Goal: Task Accomplishment & Management: Use online tool/utility

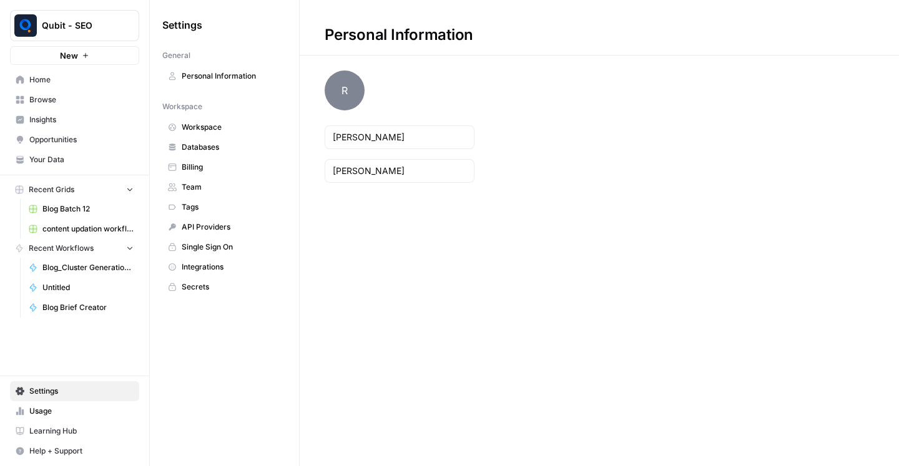
click at [126, 185] on icon "button" at bounding box center [130, 189] width 9 height 9
click at [126, 184] on button "Recent Grids" at bounding box center [74, 189] width 129 height 19
click at [122, 249] on button "Recent Workflows" at bounding box center [74, 248] width 129 height 19
click at [109, 234] on span "content updation workflow" at bounding box center [87, 229] width 91 height 11
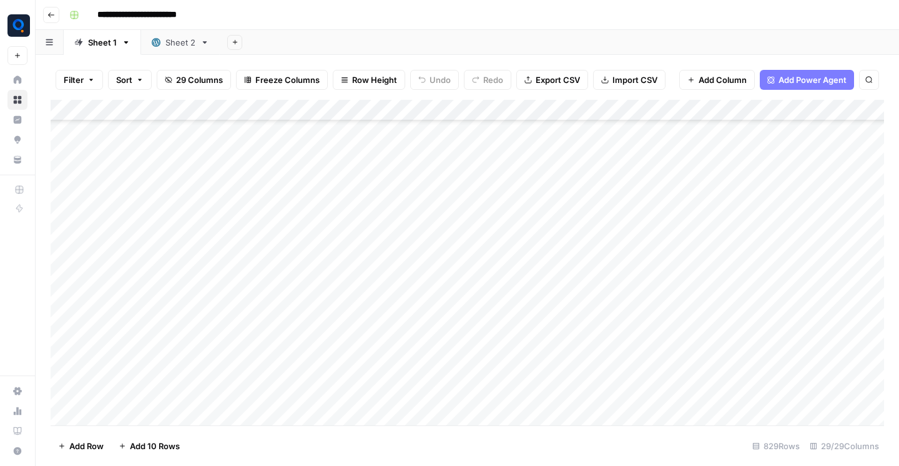
scroll to position [523, 0]
click at [179, 42] on div "Sheet 2" at bounding box center [180, 42] width 30 height 12
click at [50, 17] on icon "button" at bounding box center [50, 14] width 7 height 7
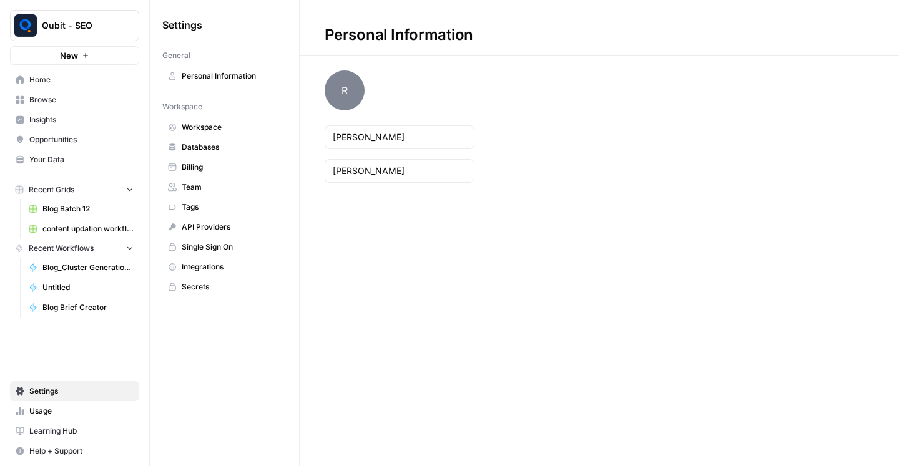
click at [76, 94] on span "Browse" at bounding box center [81, 99] width 104 height 11
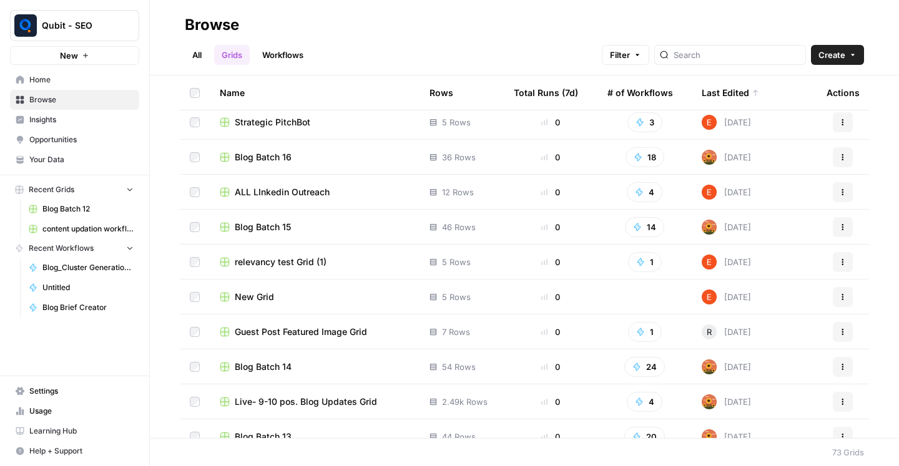
scroll to position [260, 0]
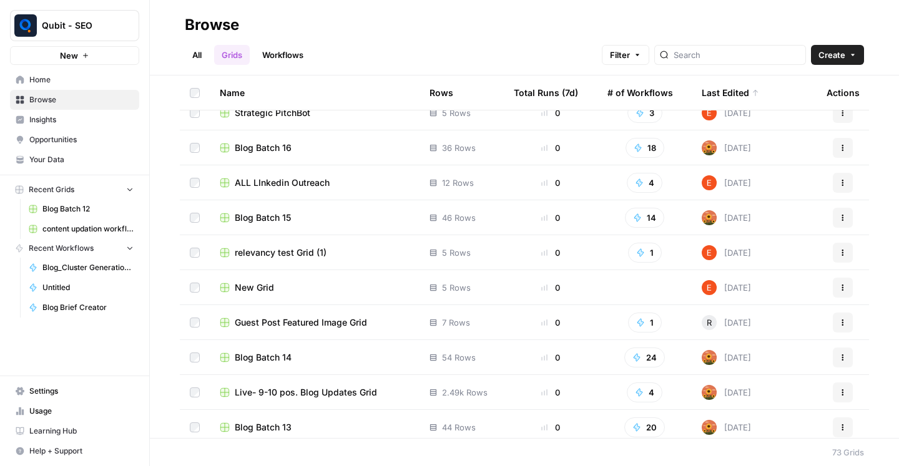
click at [275, 150] on span "Blog Batch 16" at bounding box center [263, 148] width 57 height 12
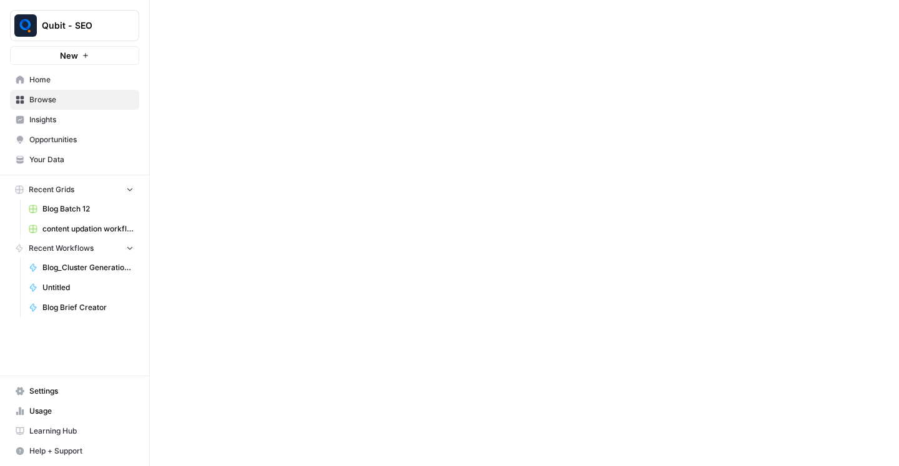
click at [275, 150] on div at bounding box center [524, 233] width 749 height 466
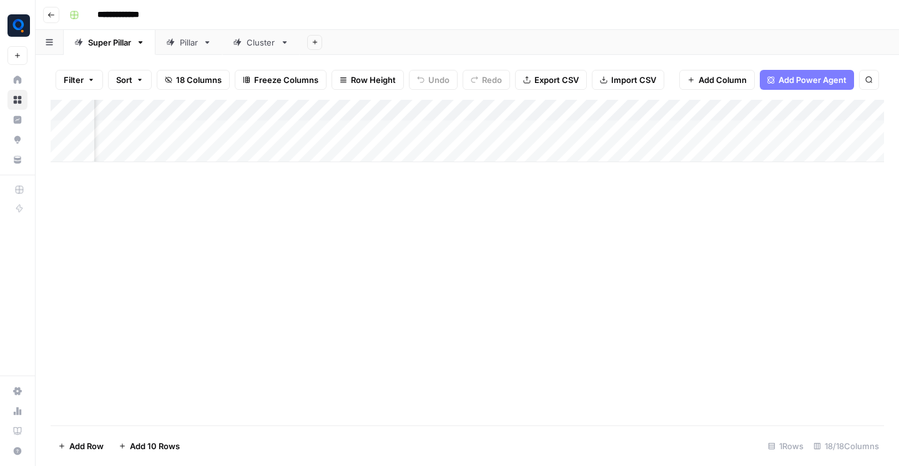
scroll to position [0, 1390]
click at [189, 41] on div "Pillar" at bounding box center [189, 42] width 18 height 12
click at [579, 129] on div "Add Column" at bounding box center [468, 205] width 834 height 211
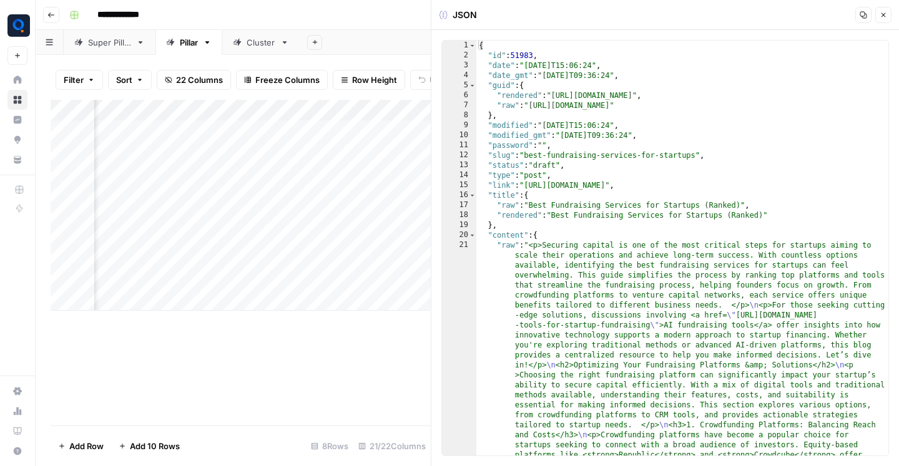
type textarea "* *"
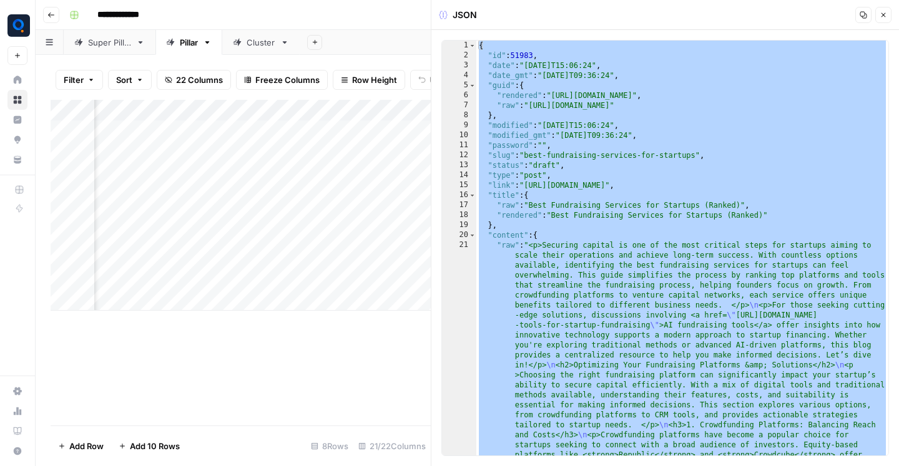
click at [342, 335] on div "Add Column" at bounding box center [241, 263] width 380 height 326
click at [889, 15] on button "Close" at bounding box center [883, 15] width 16 height 16
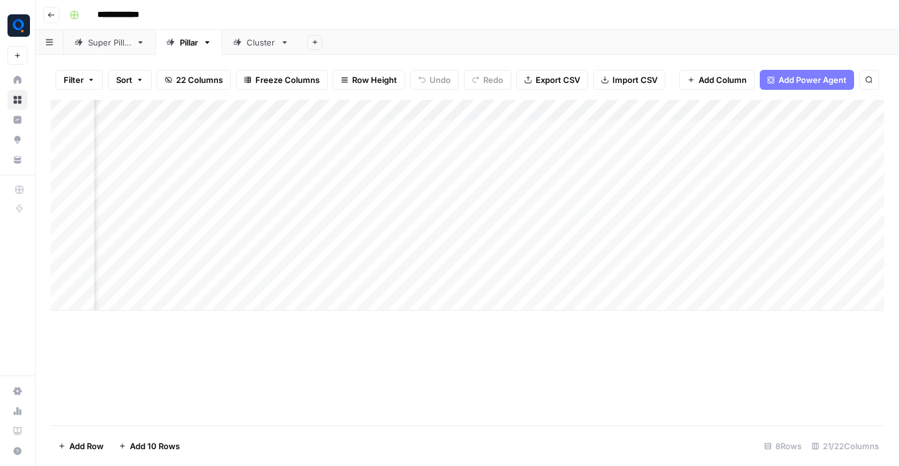
scroll to position [0, 1820]
click at [579, 130] on div "Add Column" at bounding box center [468, 205] width 834 height 211
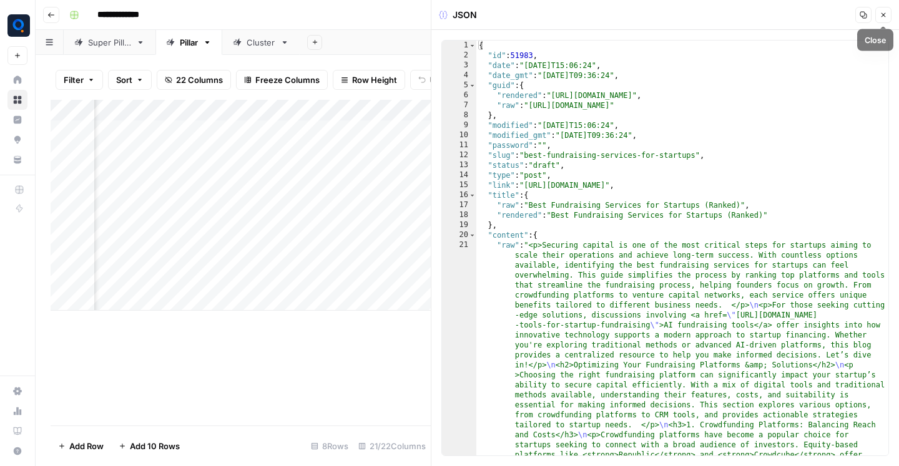
click at [889, 15] on button "Close" at bounding box center [883, 15] width 16 height 16
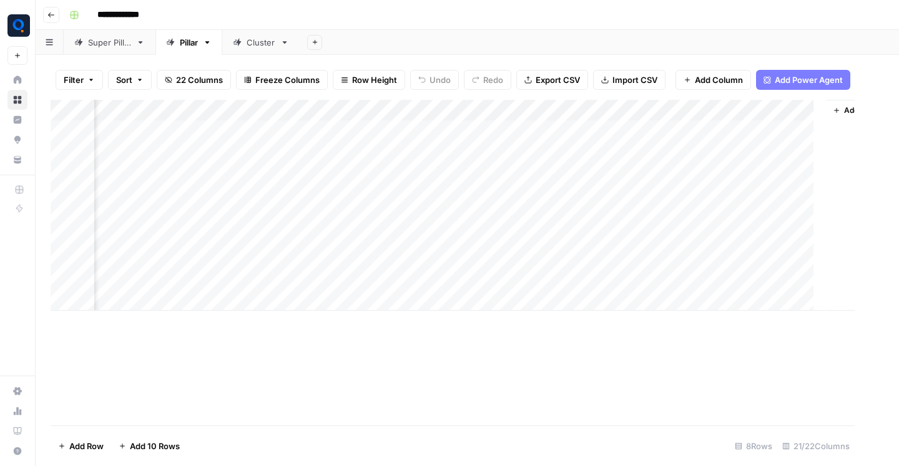
scroll to position [0, 1805]
click at [464, 128] on div "Add Column" at bounding box center [468, 205] width 834 height 211
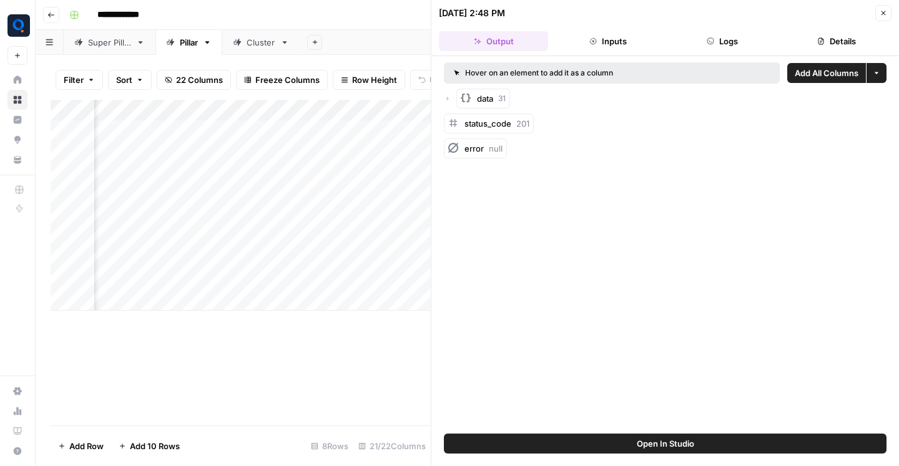
click at [724, 37] on button "Logs" at bounding box center [722, 41] width 109 height 20
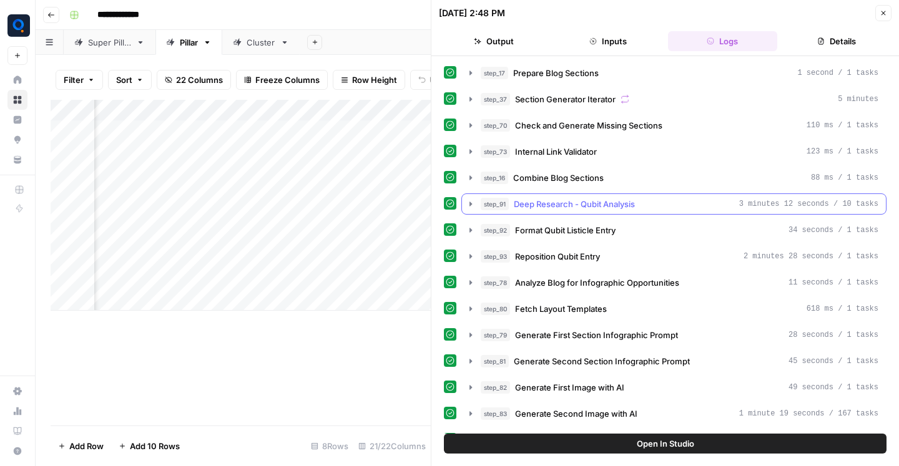
scroll to position [493, 0]
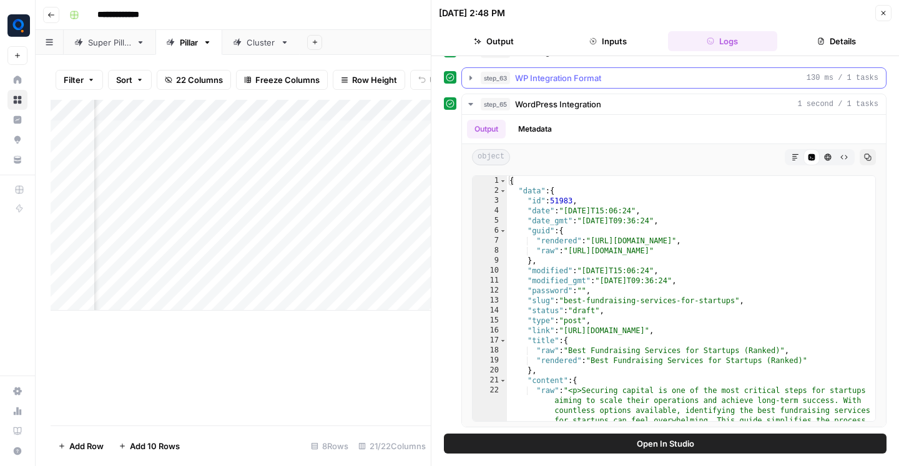
click at [628, 79] on div "step_63 WP Integration Format 130 ms / 1 tasks" at bounding box center [680, 78] width 398 height 12
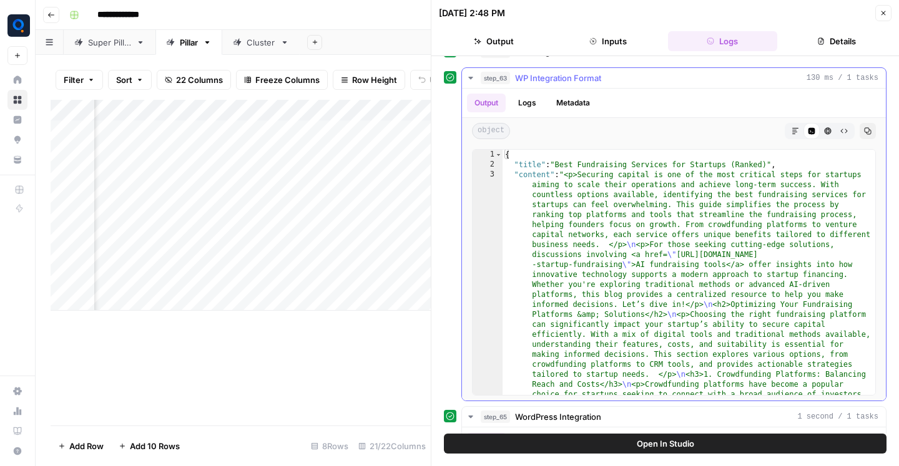
click at [868, 131] on icon "button" at bounding box center [867, 130] width 7 height 7
